Goal: Find contact information: Find contact information

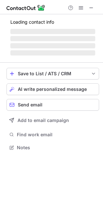
scroll to position [147, 103]
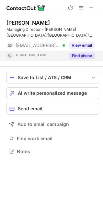
click at [76, 57] on button "Find phone" at bounding box center [82, 56] width 26 height 6
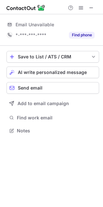
scroll to position [3, 3]
